Goal: Entertainment & Leisure: Consume media (video, audio)

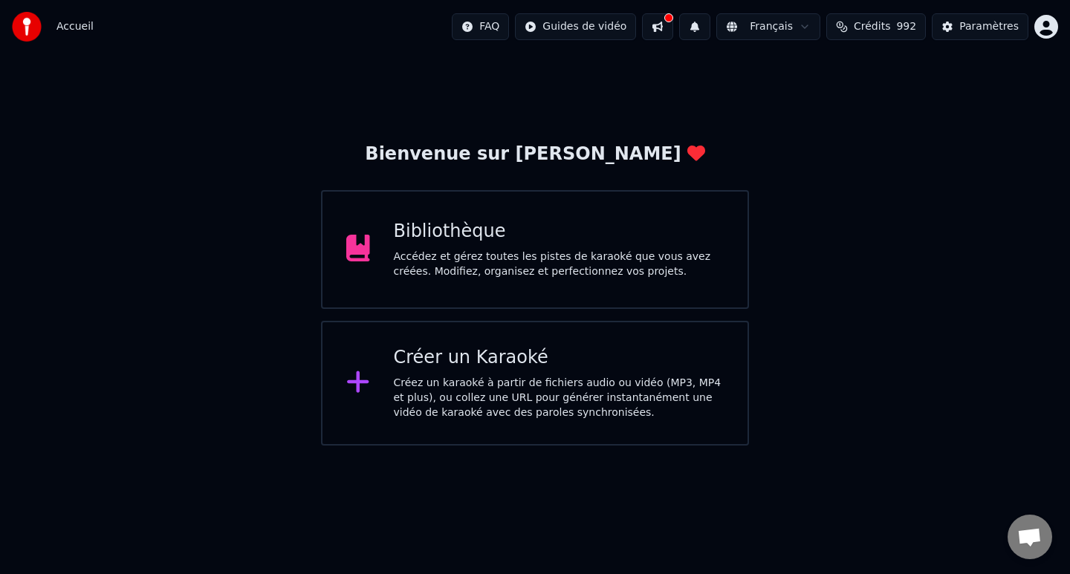
click at [612, 264] on div "Accédez et gérez toutes les pistes de karaoké que vous avez créées. Modifiez, o…" at bounding box center [559, 265] width 331 height 30
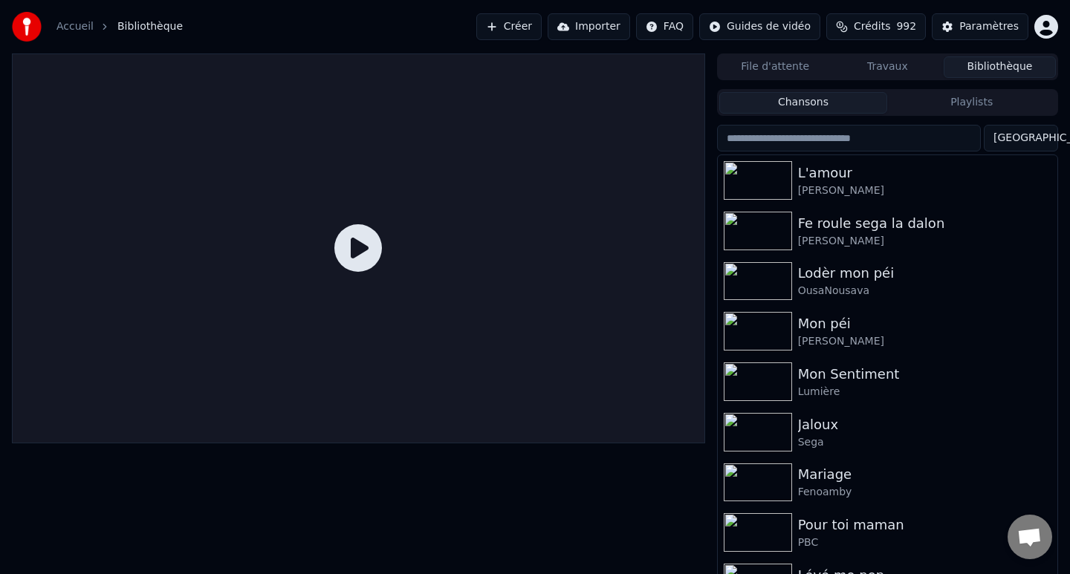
click at [823, 139] on input "search" at bounding box center [849, 138] width 264 height 27
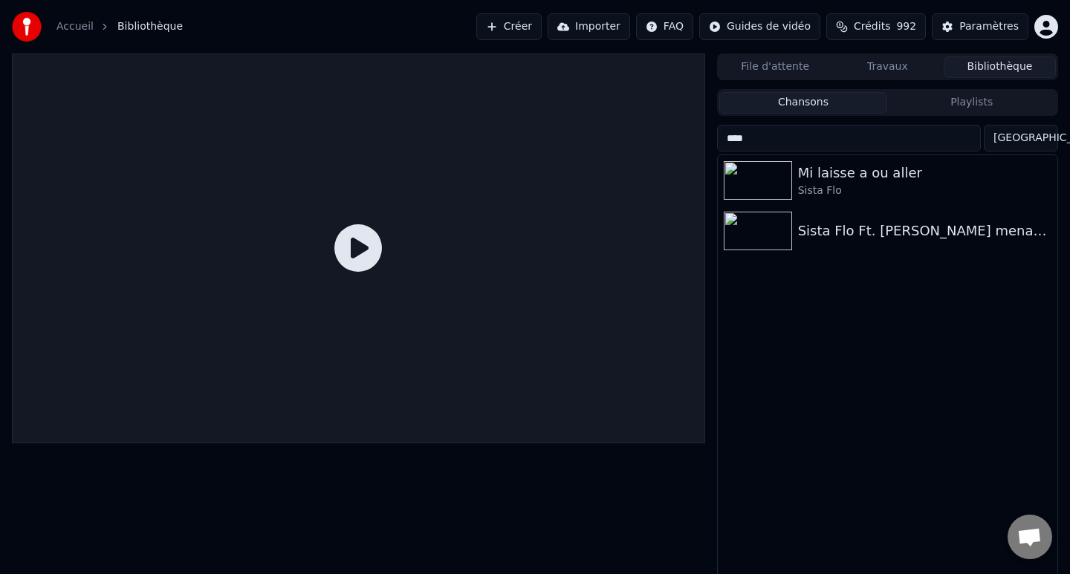
type input "****"
click at [840, 183] on div "Mi laisse a ou aller" at bounding box center [917, 173] width 239 height 21
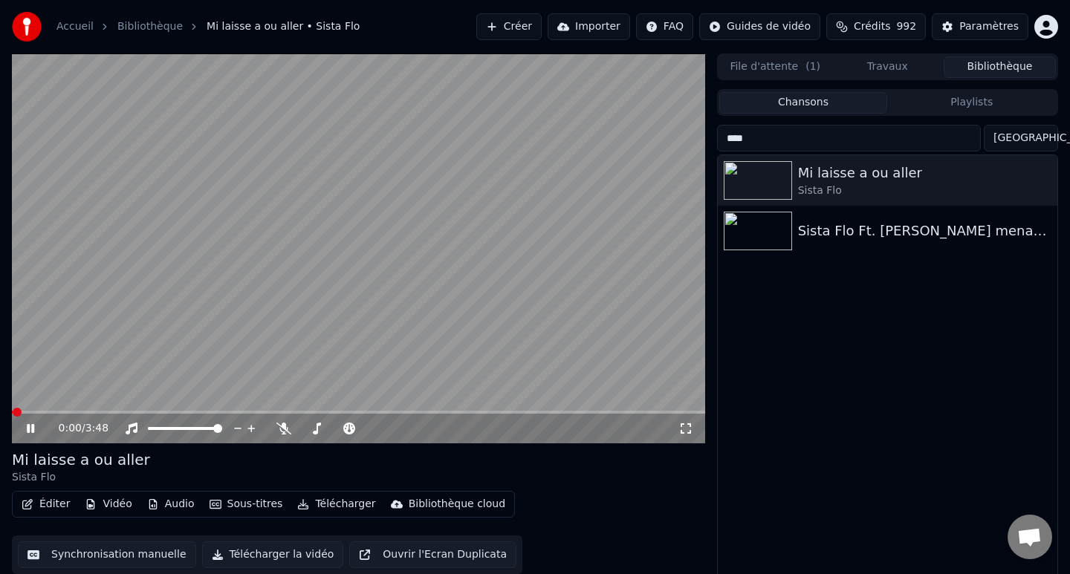
click at [407, 255] on video at bounding box center [358, 249] width 693 height 390
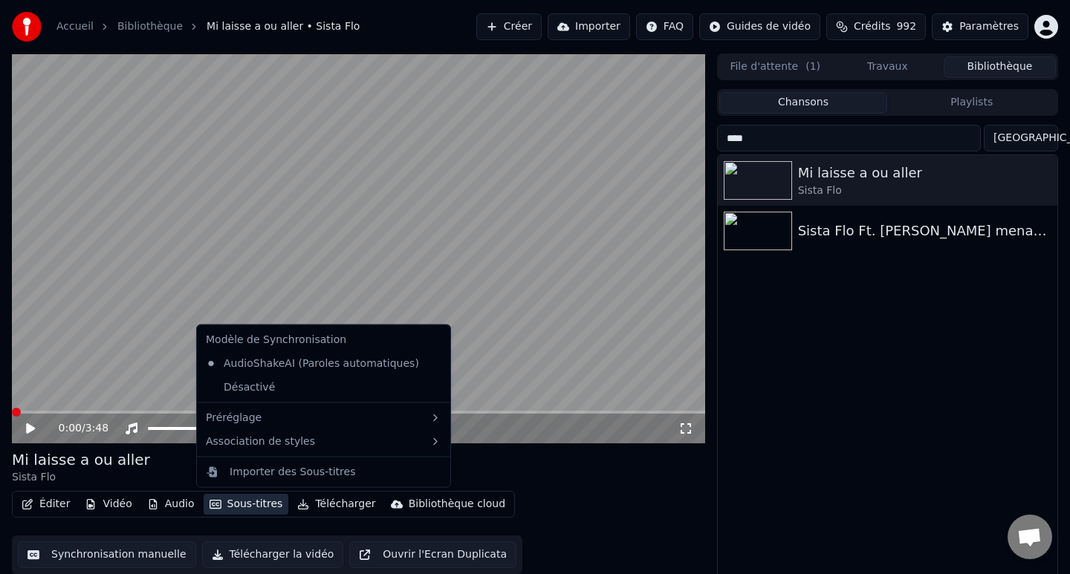
click at [249, 511] on button "Sous-titres" at bounding box center [246, 504] width 85 height 21
click at [258, 397] on div "Désactivé" at bounding box center [323, 387] width 247 height 24
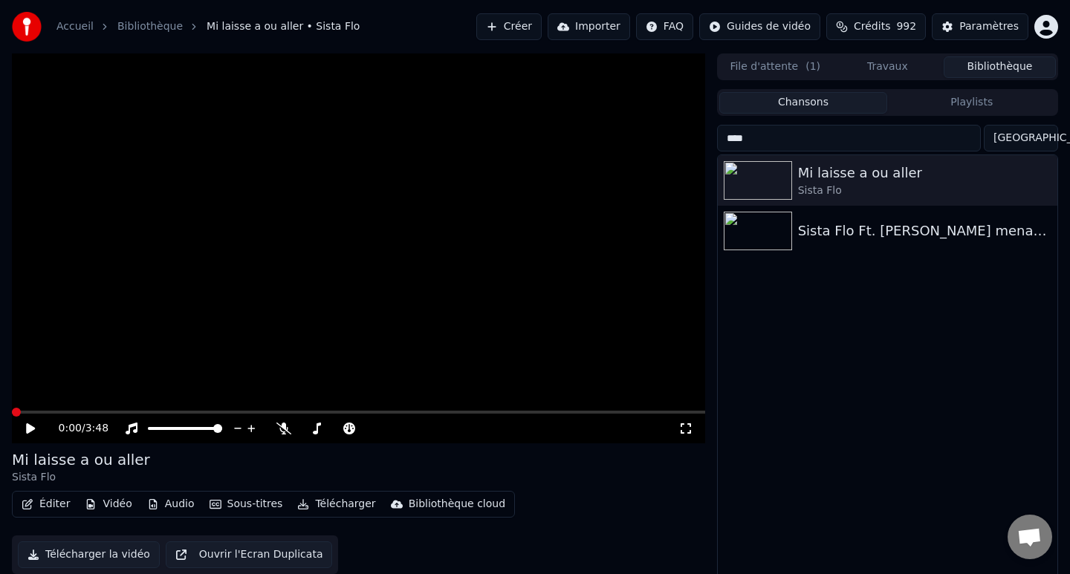
click at [212, 343] on video at bounding box center [358, 249] width 693 height 390
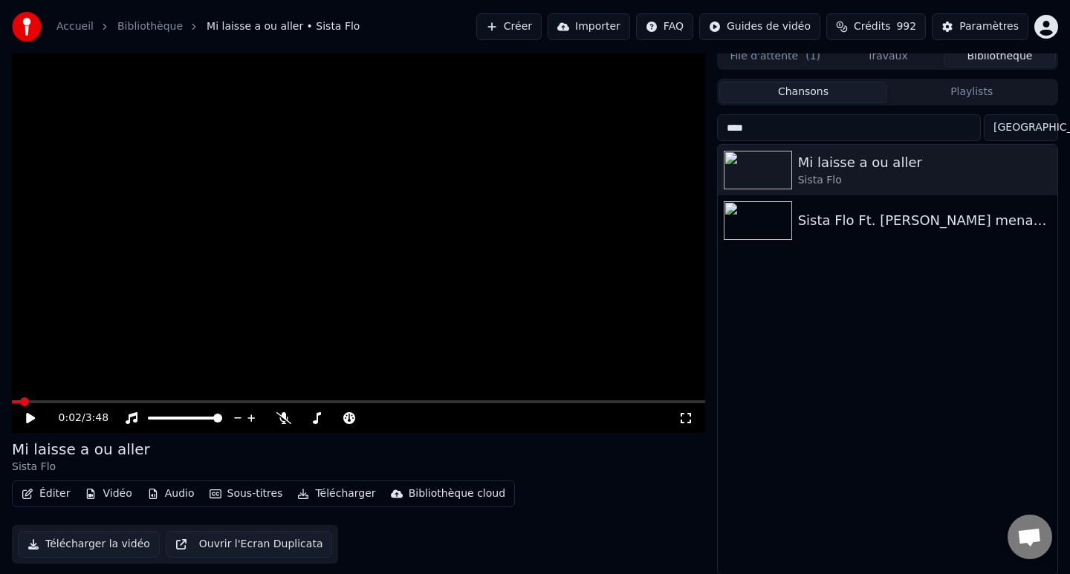
scroll to position [11, 0]
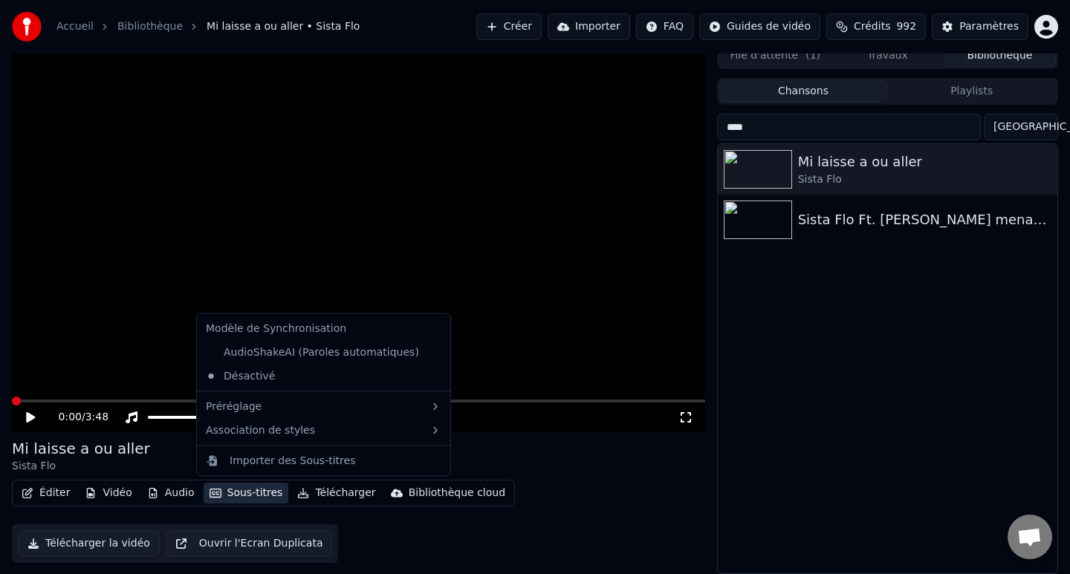
click at [233, 501] on button "Sous-titres" at bounding box center [246, 493] width 85 height 21
click at [687, 425] on div "0:00 / 3:48" at bounding box center [358, 418] width 693 height 30
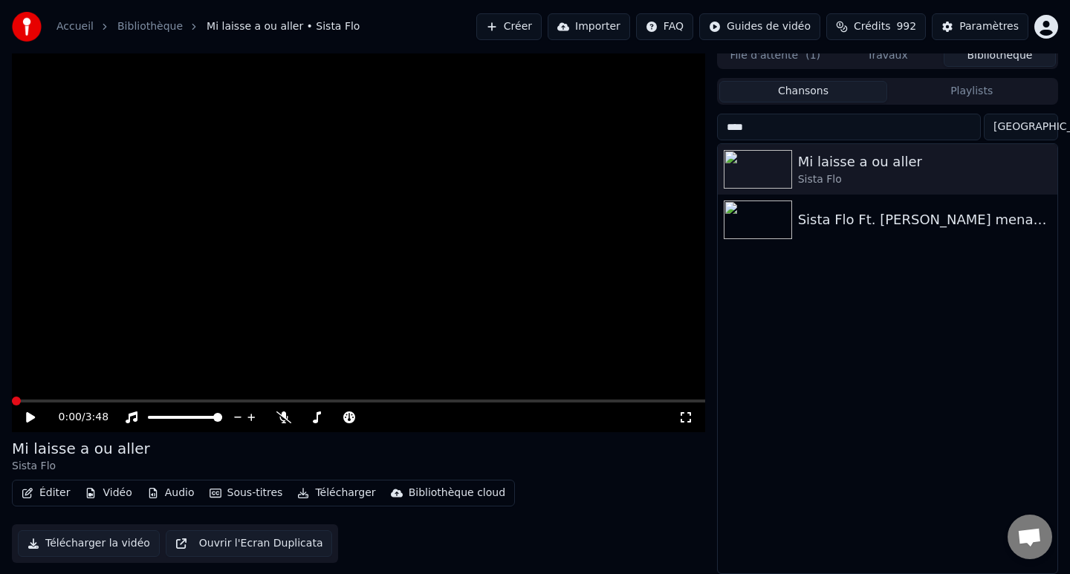
click at [690, 419] on icon at bounding box center [686, 418] width 15 height 12
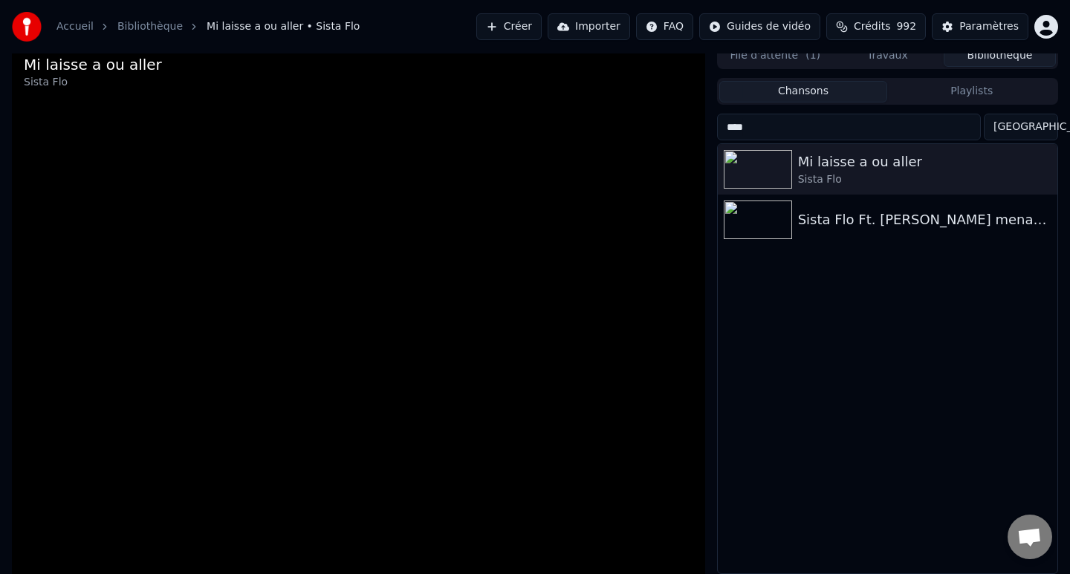
scroll to position [0, 0]
